Goal: Task Accomplishment & Management: Manage account settings

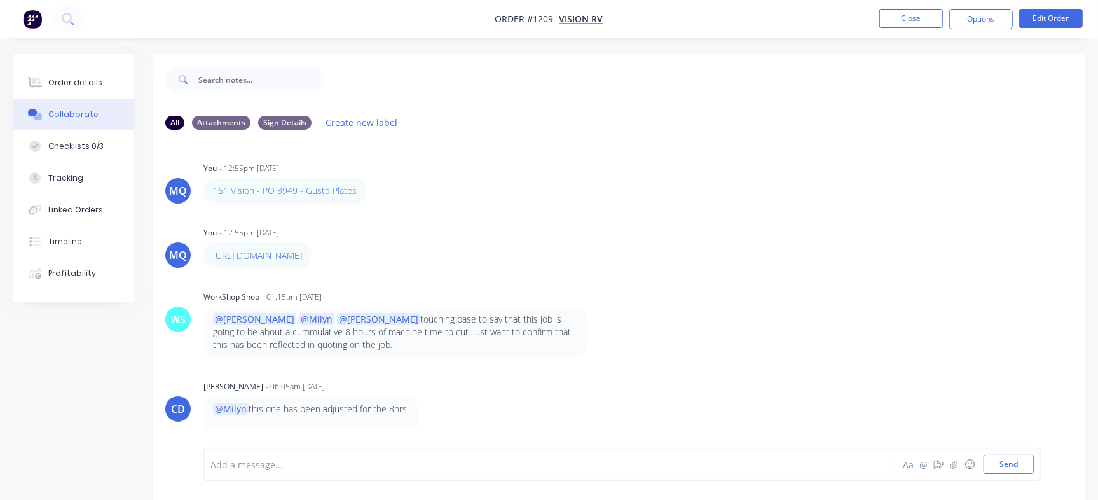
click at [696, 221] on div "MQ You - 12:55pm 30/01/25 161 Vision - PO 3949 - Gusto Plates Labels Edit Delet…" at bounding box center [619, 294] width 933 height 308
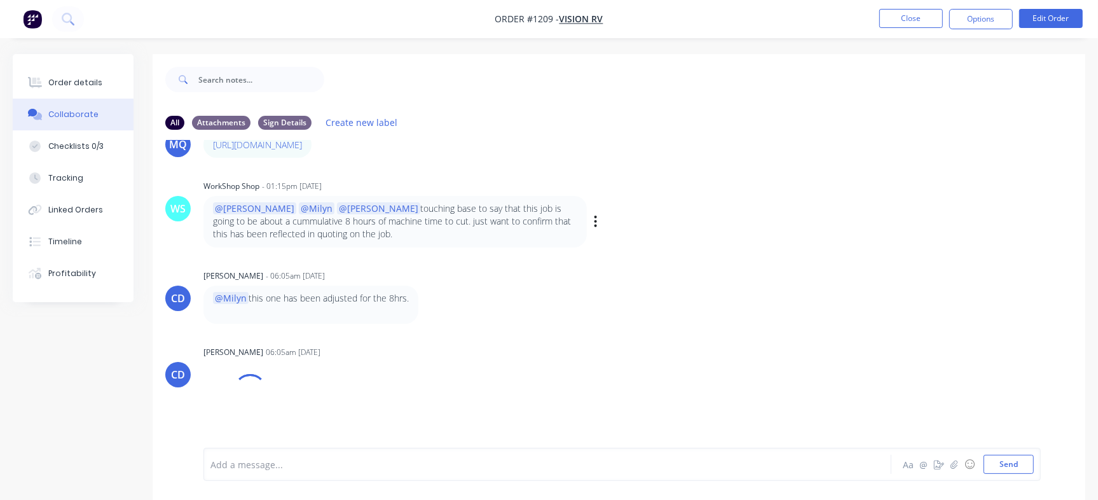
click at [661, 246] on div "WS WorkShop Shop - 01:15pm 04/02/25 @Camilo @Milyn @Dan touching base to say th…" at bounding box center [619, 212] width 933 height 71
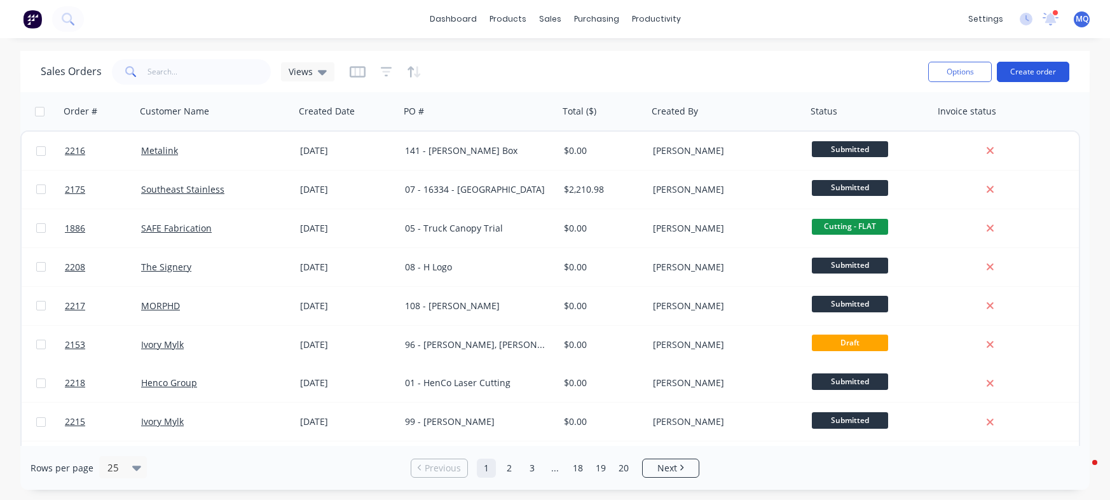
click at [1025, 75] on button "Create order" at bounding box center [1033, 72] width 72 height 20
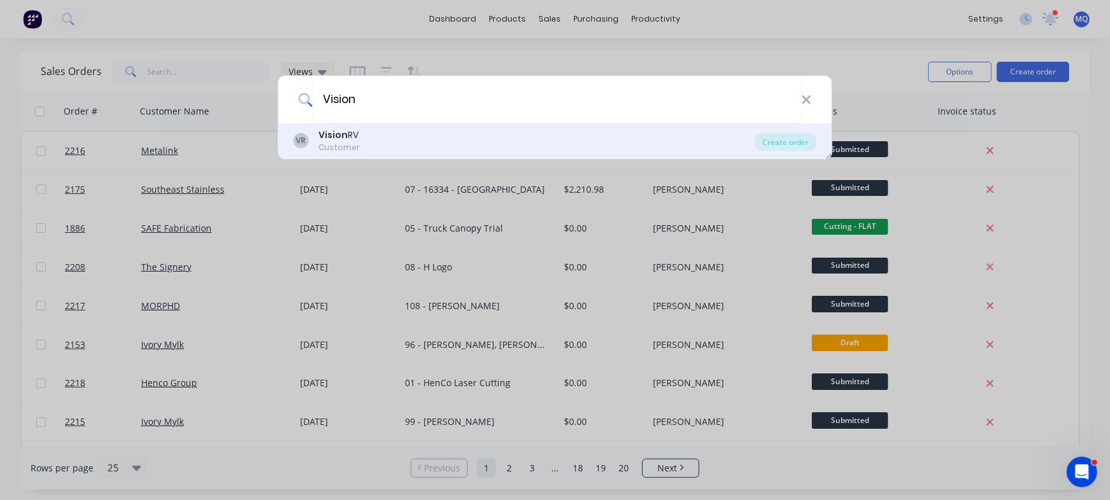
type input "Vision"
click at [446, 146] on div "VR Vision RV Customer" at bounding box center [525, 140] width 462 height 25
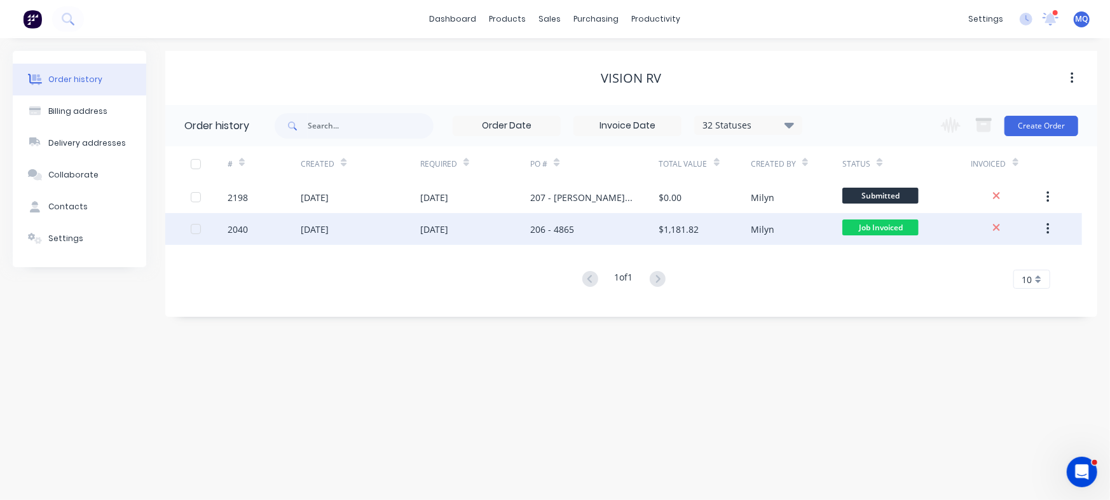
click at [554, 226] on div "206 - 4865" at bounding box center [552, 229] width 44 height 13
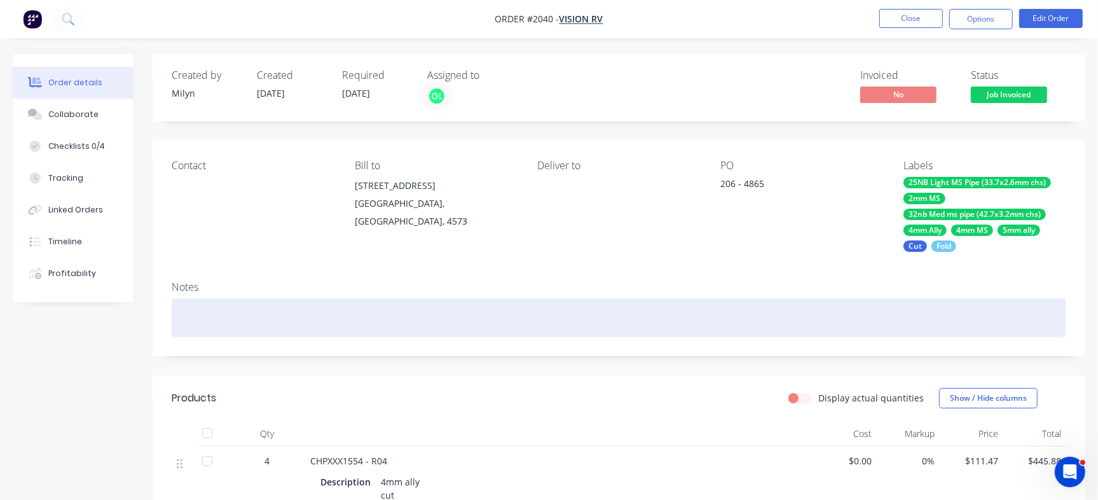
click at [622, 313] on div at bounding box center [619, 317] width 895 height 39
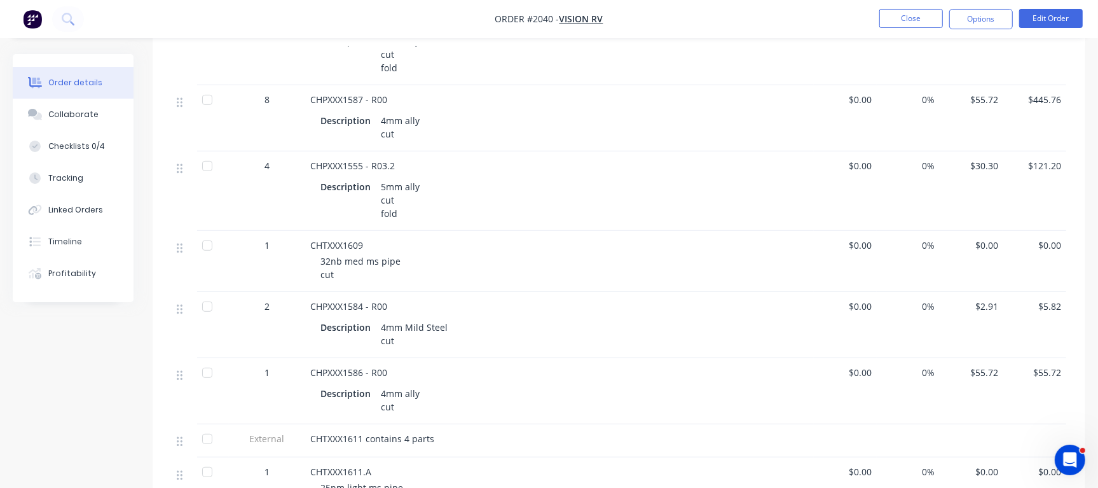
scroll to position [442, 0]
click at [92, 156] on button "Checklists 0/4" at bounding box center [73, 146] width 121 height 32
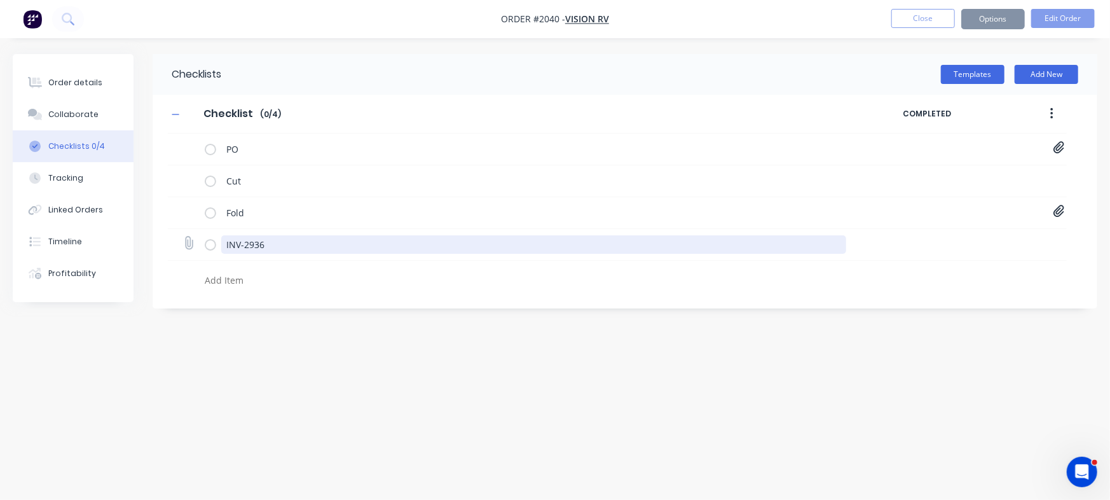
click at [275, 250] on textarea "INV-2936" at bounding box center [533, 244] width 625 height 18
type textarea "x"
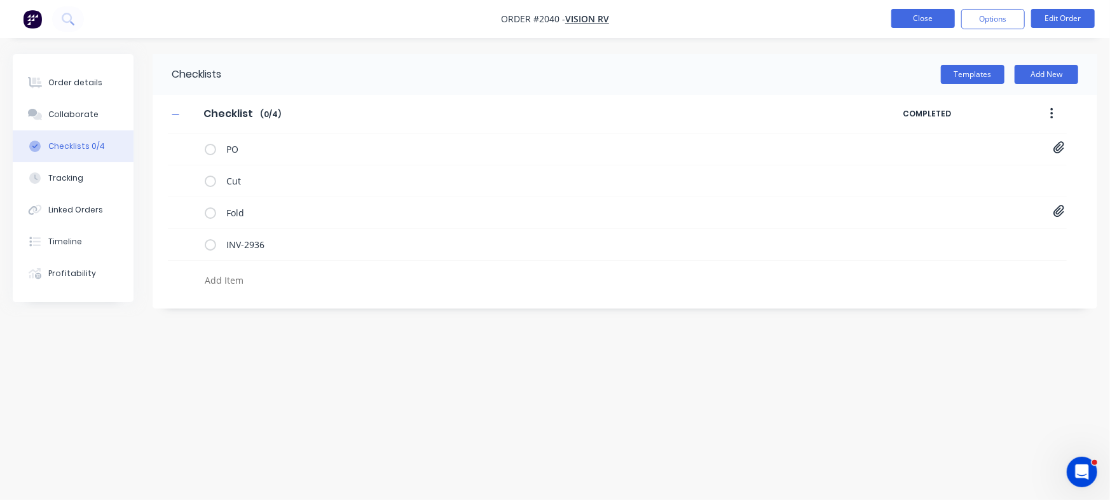
click at [930, 24] on button "Close" at bounding box center [923, 18] width 64 height 19
